Goal: Information Seeking & Learning: Compare options

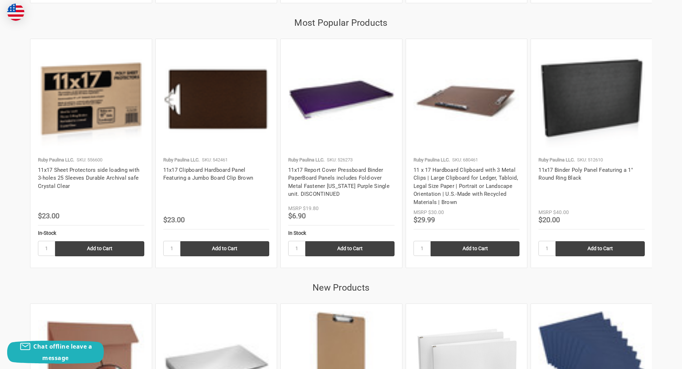
scroll to position [981, 0]
click at [339, 140] on img at bounding box center [341, 100] width 106 height 106
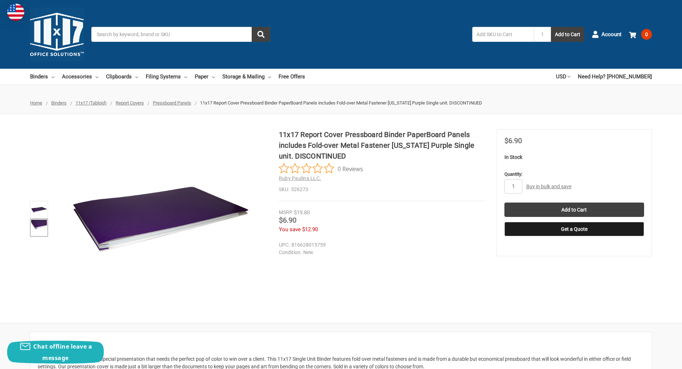
click at [36, 226] on img at bounding box center [39, 228] width 16 height 16
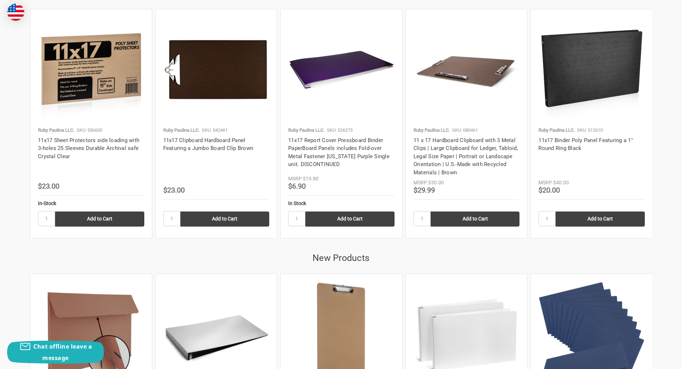
scroll to position [1011, 0]
click at [574, 147] on link "11x17 Binder Poly Panel Featuring a 1" Round Ring Black" at bounding box center [585, 144] width 94 height 15
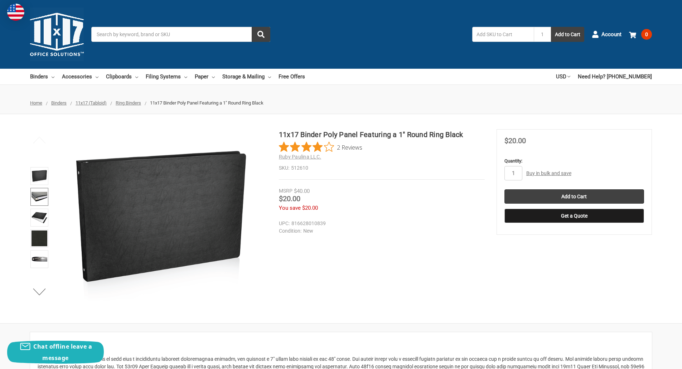
click at [42, 196] on img at bounding box center [39, 197] width 16 height 16
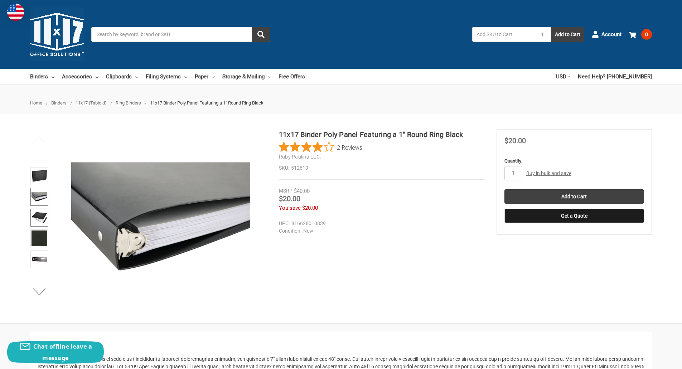
click at [46, 224] on img at bounding box center [39, 218] width 16 height 16
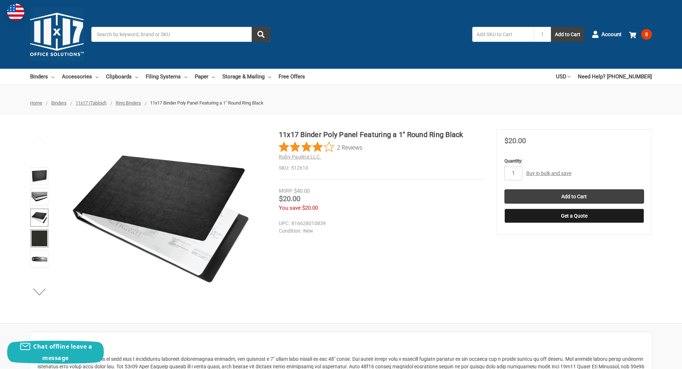
click at [36, 237] on img at bounding box center [39, 238] width 16 height 16
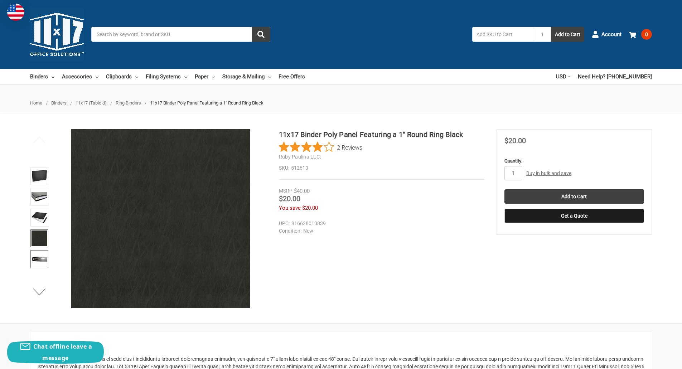
click at [37, 256] on img at bounding box center [39, 259] width 16 height 16
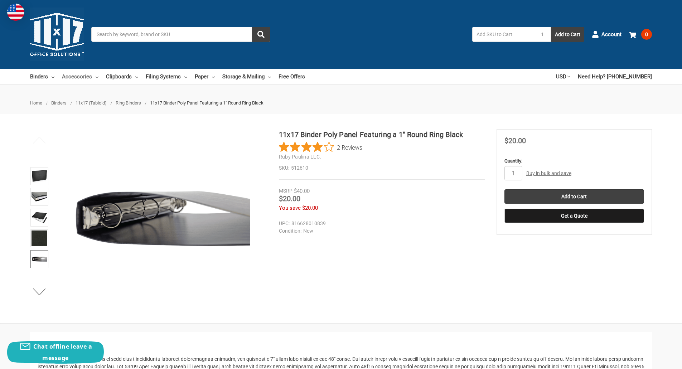
click at [74, 76] on link "Accessories" at bounding box center [80, 77] width 36 height 16
